Goal: Task Accomplishment & Management: Use online tool/utility

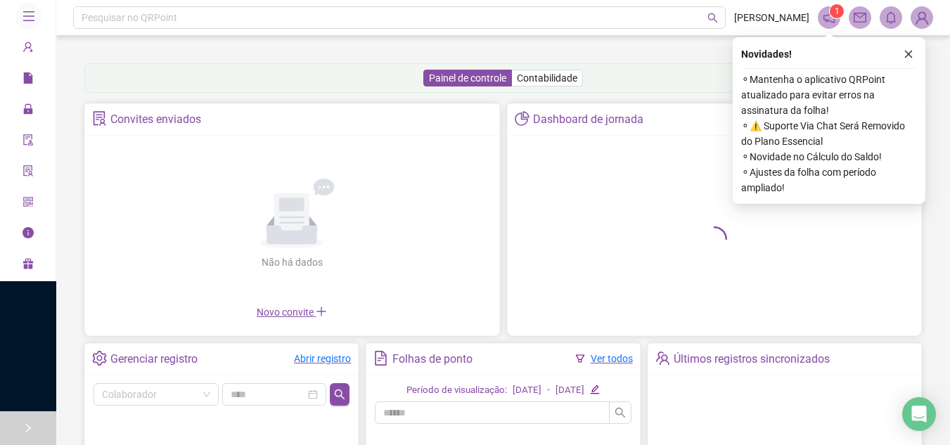
click at [26, 427] on icon "right" at bounding box center [28, 428] width 10 height 10
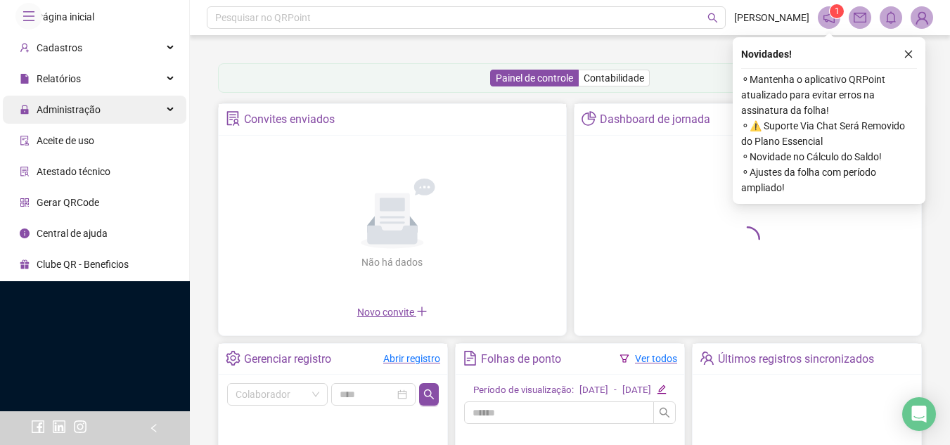
click at [167, 124] on div "Administração" at bounding box center [94, 110] width 183 height 28
click at [174, 124] on div "Administração" at bounding box center [94, 110] width 183 height 28
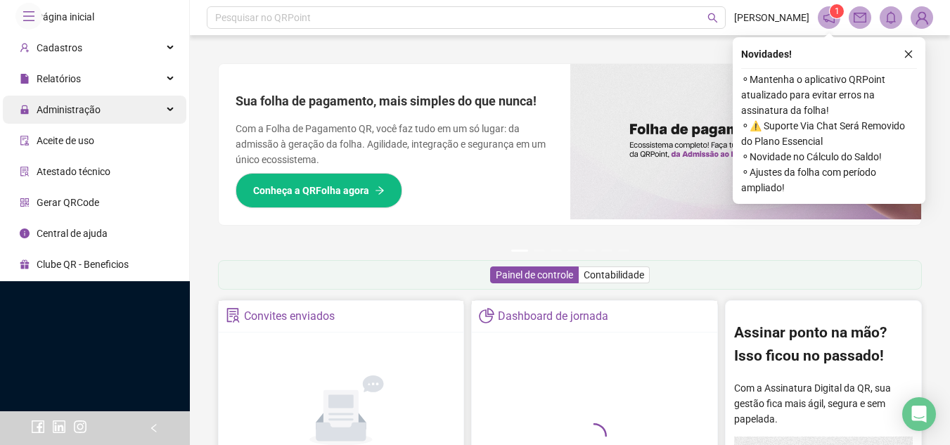
click at [162, 124] on div "Administração" at bounding box center [94, 110] width 183 height 28
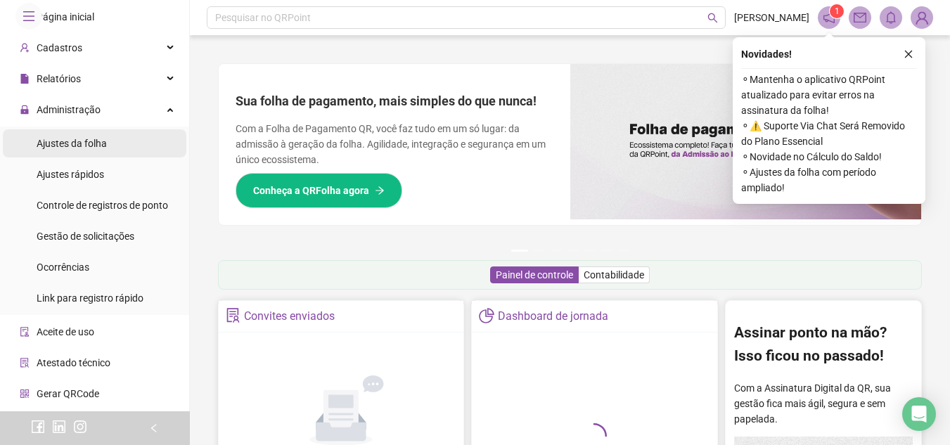
click at [95, 149] on span "Ajustes da folha" at bounding box center [72, 143] width 70 height 11
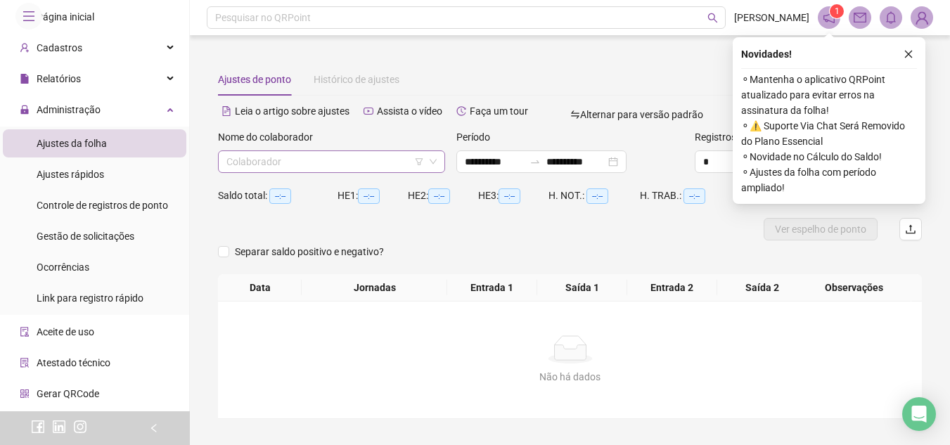
click at [317, 168] on input "search" at bounding box center [325, 161] width 198 height 21
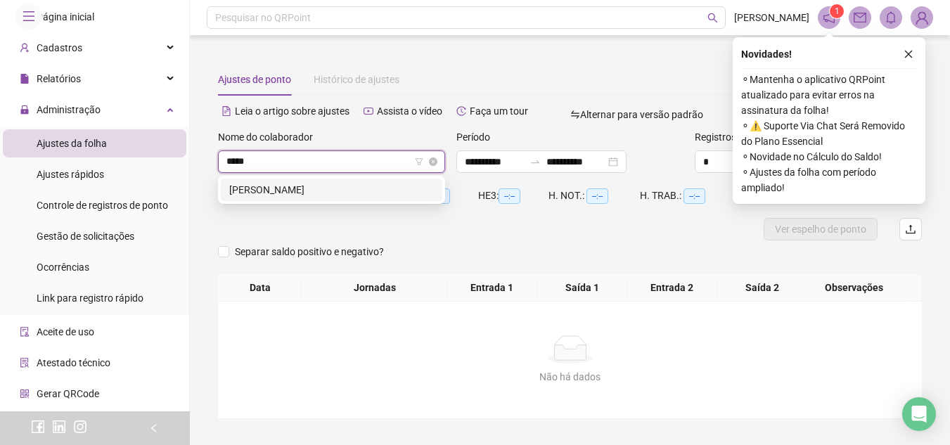
type input "******"
click at [317, 188] on div "[PERSON_NAME]" at bounding box center [331, 189] width 205 height 15
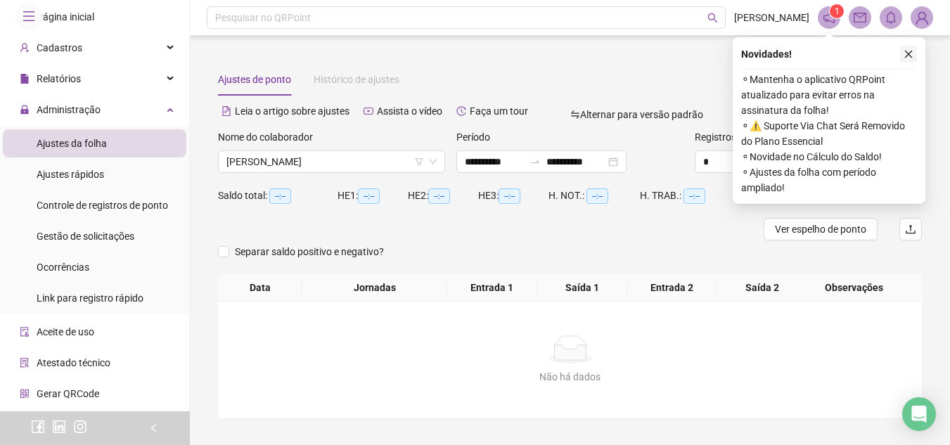
click at [912, 51] on icon "close" at bounding box center [908, 54] width 10 height 10
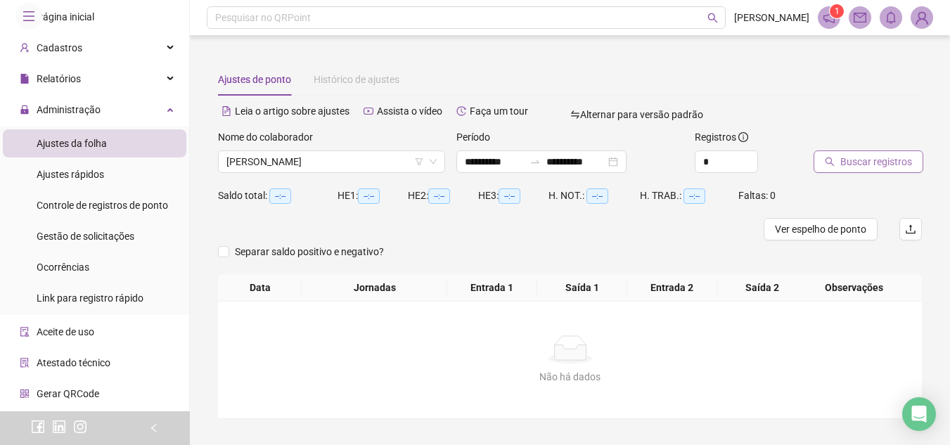
click at [876, 168] on span "Buscar registros" at bounding box center [876, 161] width 72 height 15
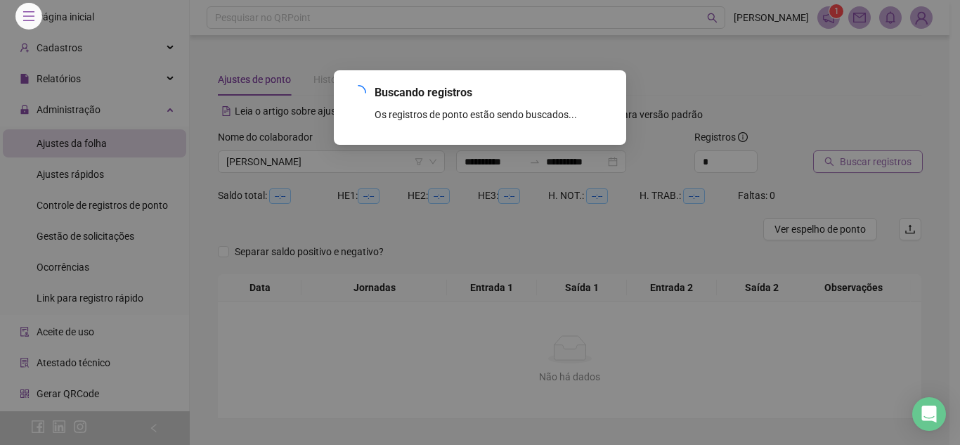
click at [876, 168] on div "Buscando registros Os registros de ponto estão sendo buscados... OK" at bounding box center [480, 222] width 960 height 445
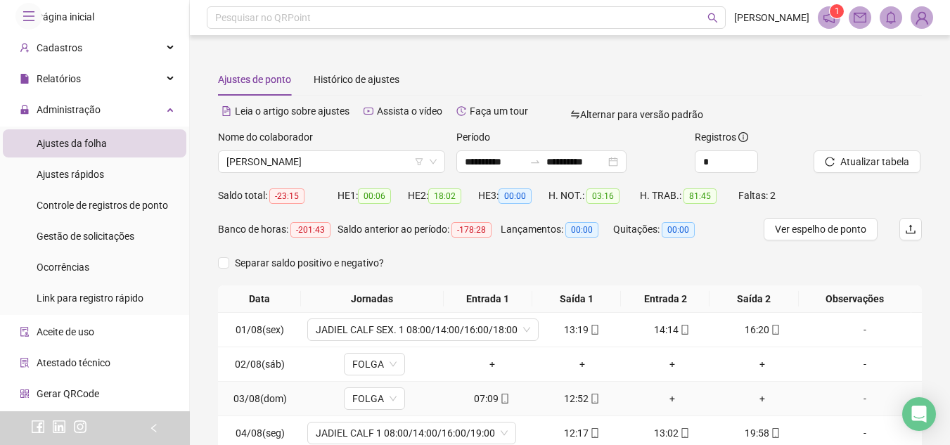
scroll to position [226, 0]
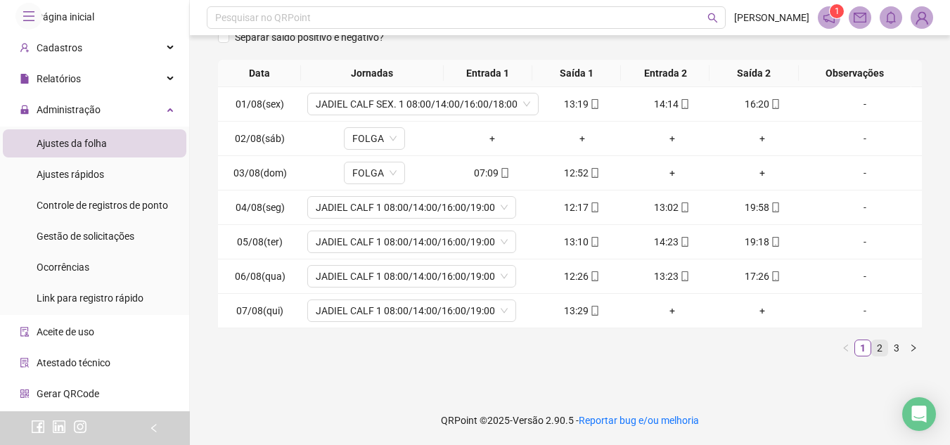
click at [872, 350] on link "2" at bounding box center [879, 347] width 15 height 15
click at [889, 354] on link "3" at bounding box center [896, 347] width 15 height 15
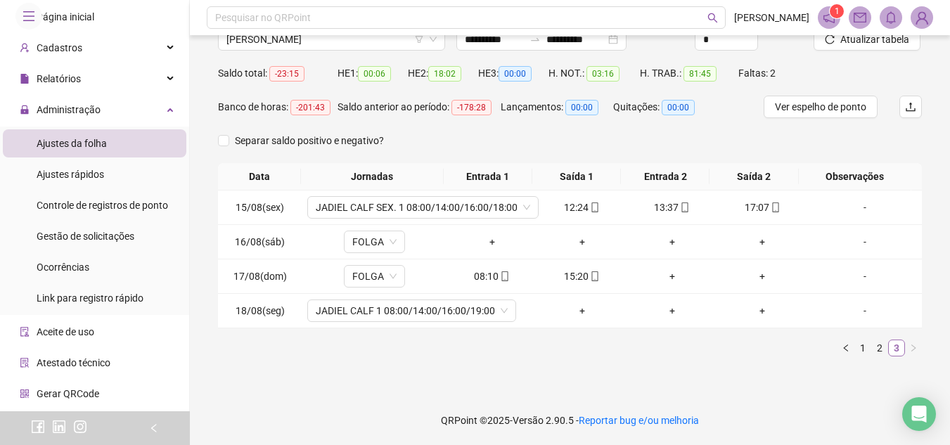
scroll to position [122, 0]
click at [591, 275] on icon "mobile" at bounding box center [595, 276] width 10 height 10
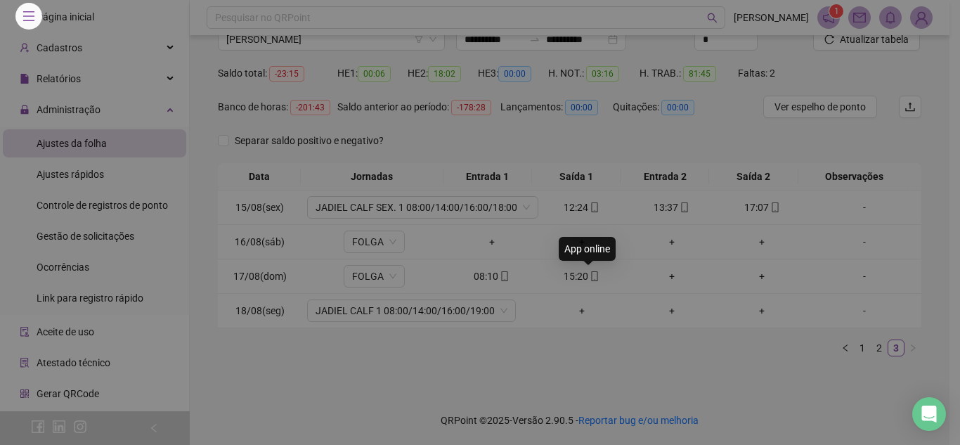
type input "**********"
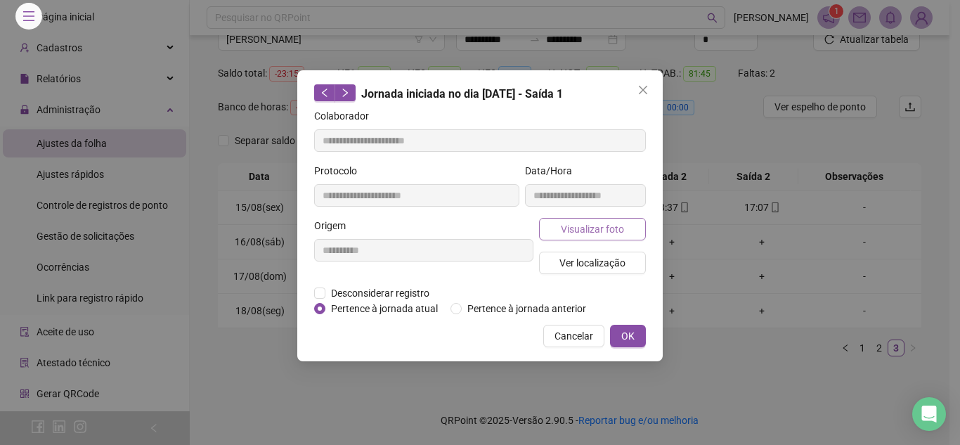
click at [588, 221] on span "Visualizar foto" at bounding box center [592, 228] width 63 height 15
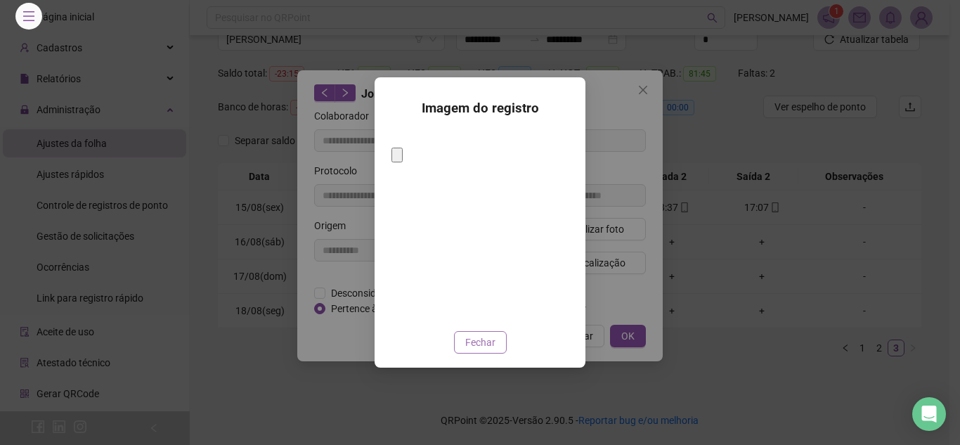
click at [492, 340] on button "Fechar" at bounding box center [480, 342] width 53 height 22
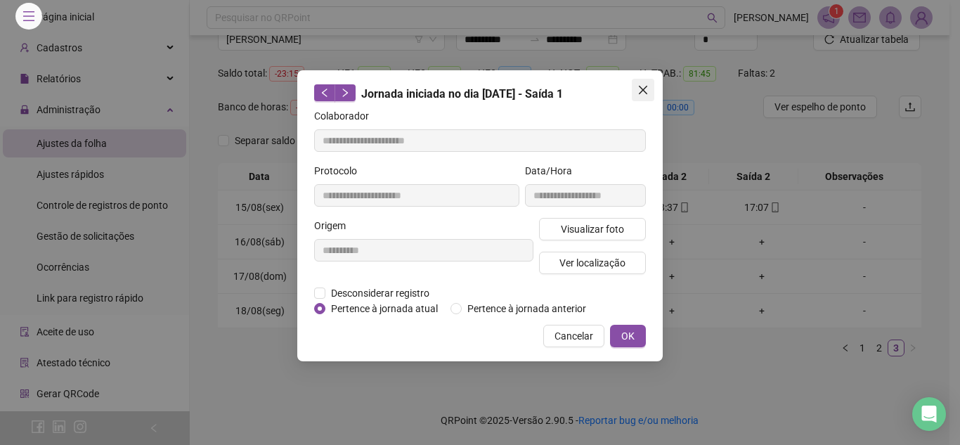
click at [645, 92] on icon "close" at bounding box center [643, 90] width 8 height 8
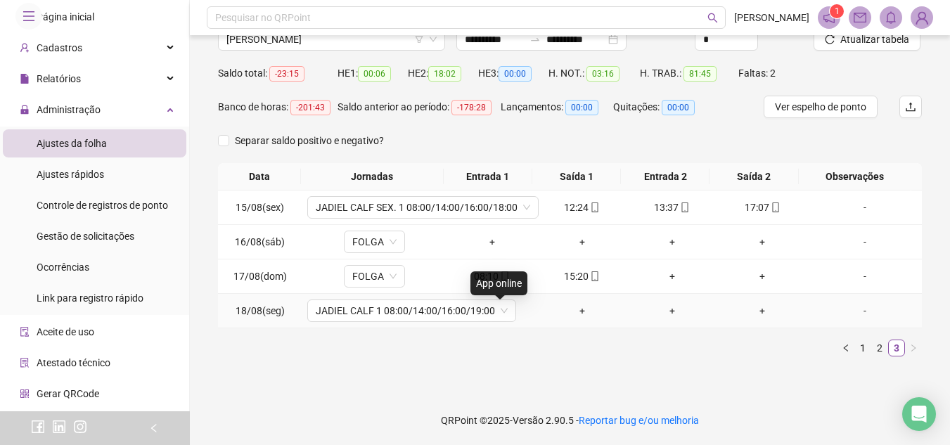
click at [498, 316] on span at bounding box center [503, 310] width 11 height 11
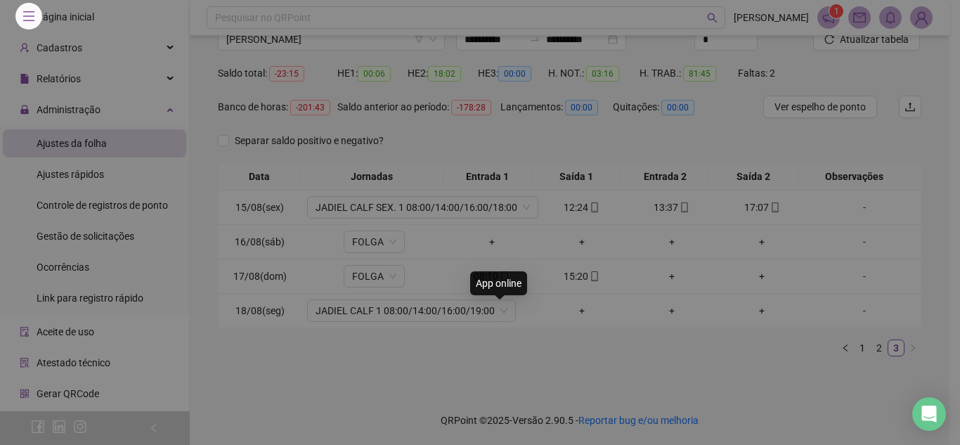
type input "**********"
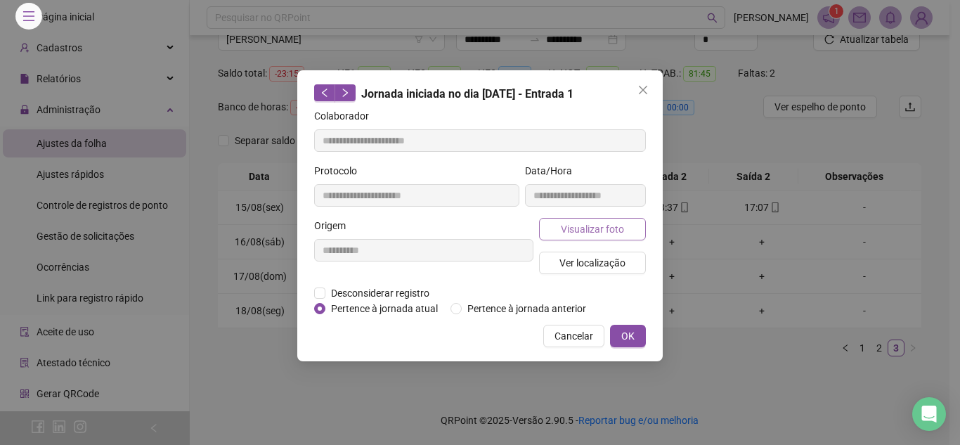
click at [614, 224] on span "Visualizar foto" at bounding box center [592, 228] width 63 height 15
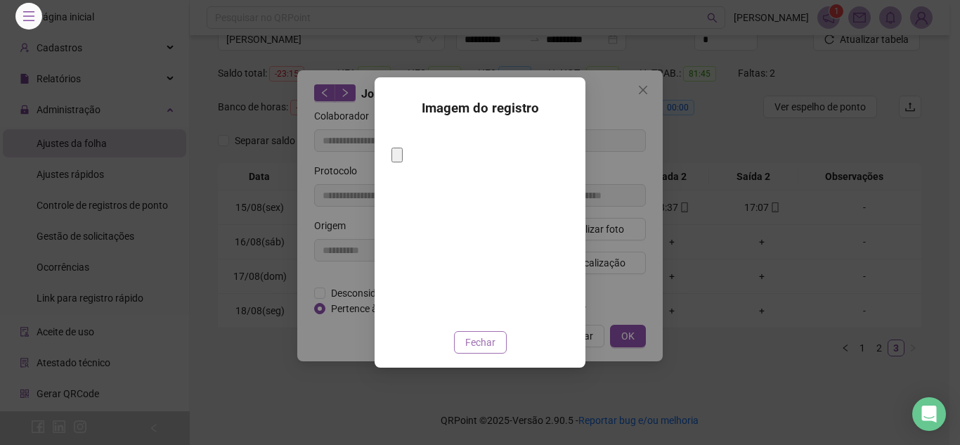
click at [481, 335] on span "Fechar" at bounding box center [480, 342] width 30 height 15
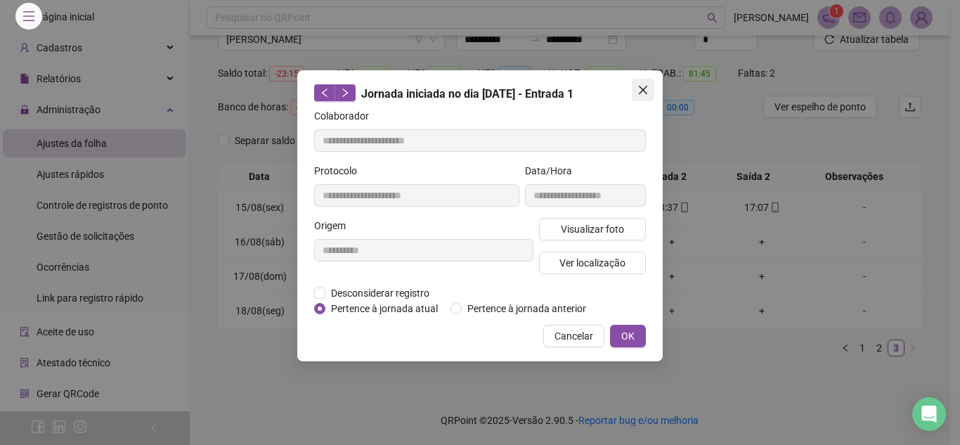
click at [644, 84] on button "Close" at bounding box center [643, 90] width 22 height 22
